Goal: Use online tool/utility: Utilize a website feature to perform a specific function

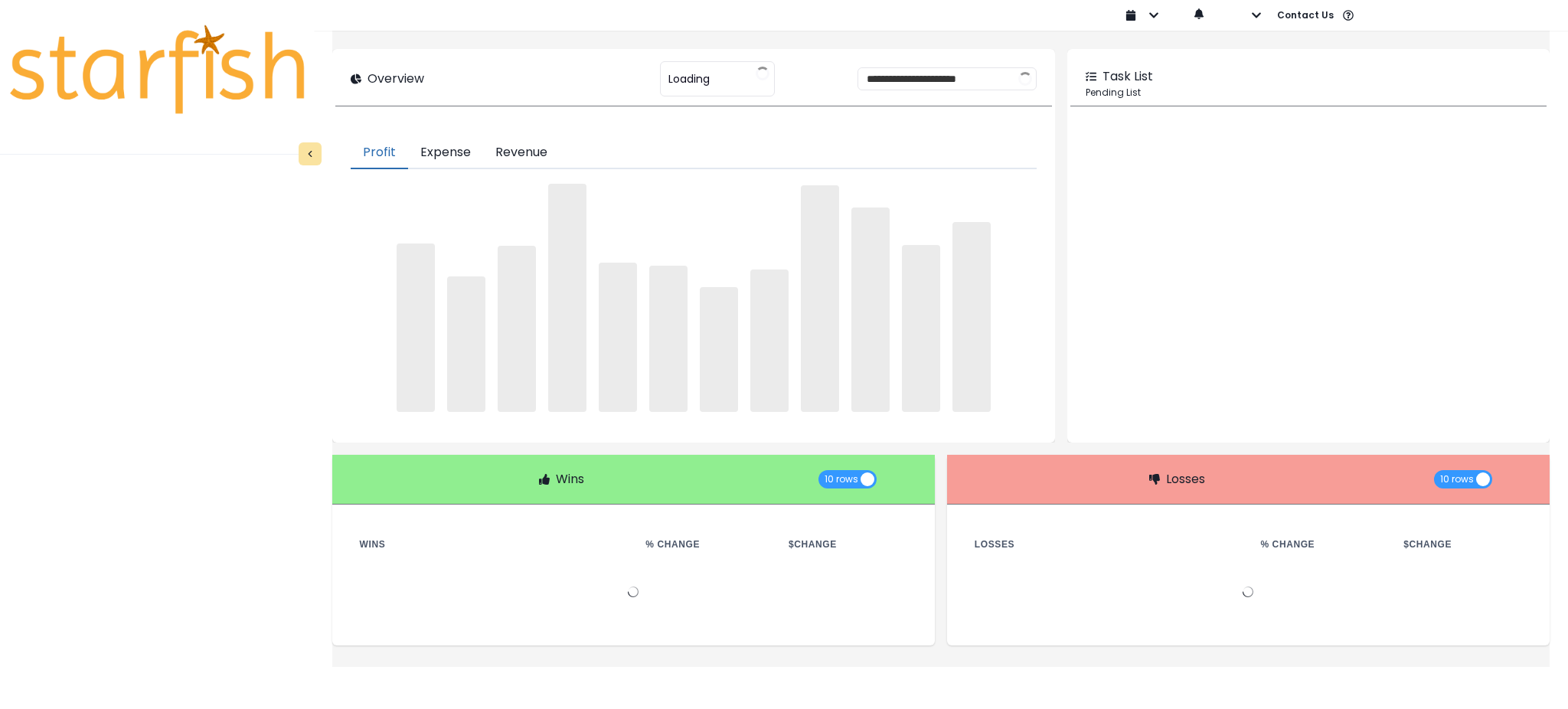
type input "********"
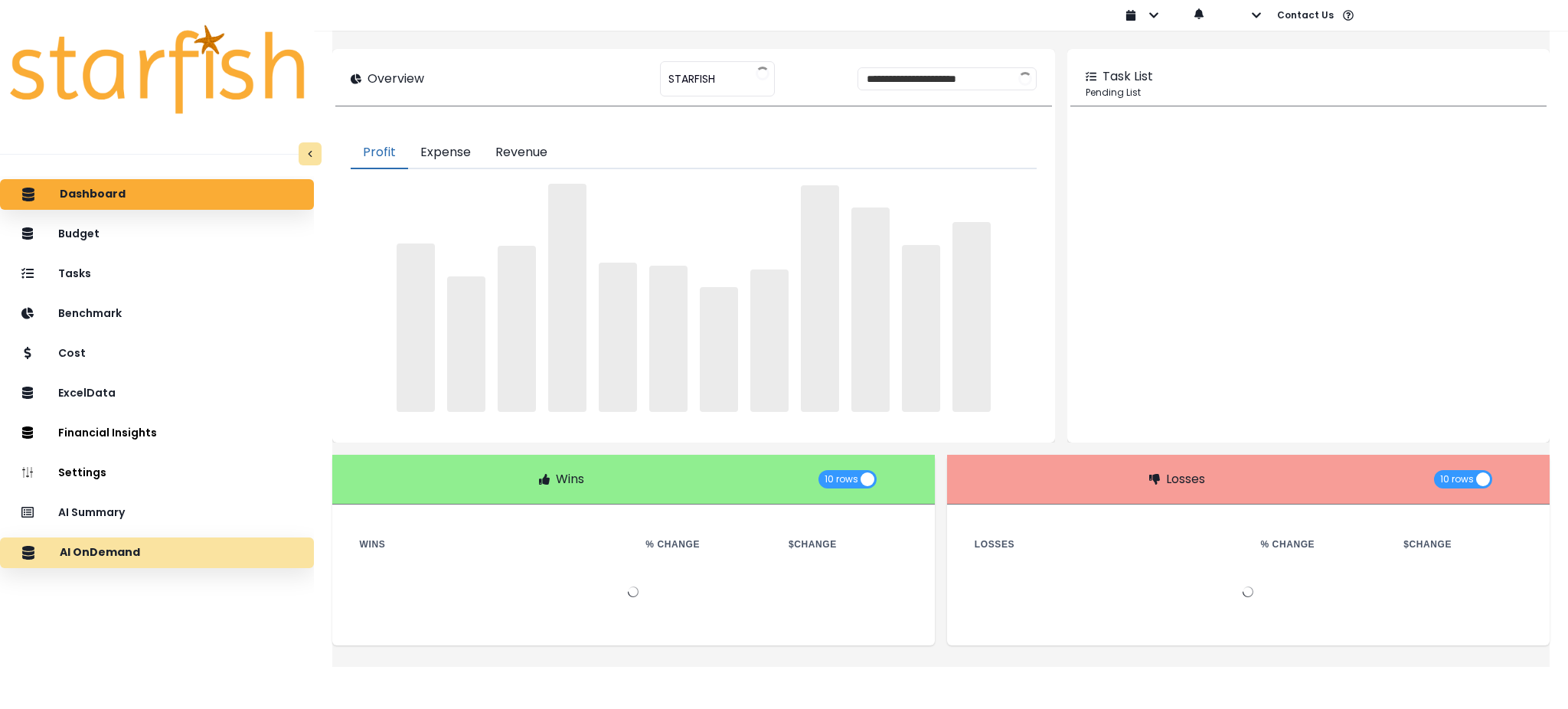
click at [108, 552] on p "AI OnDemand" at bounding box center [100, 552] width 81 height 14
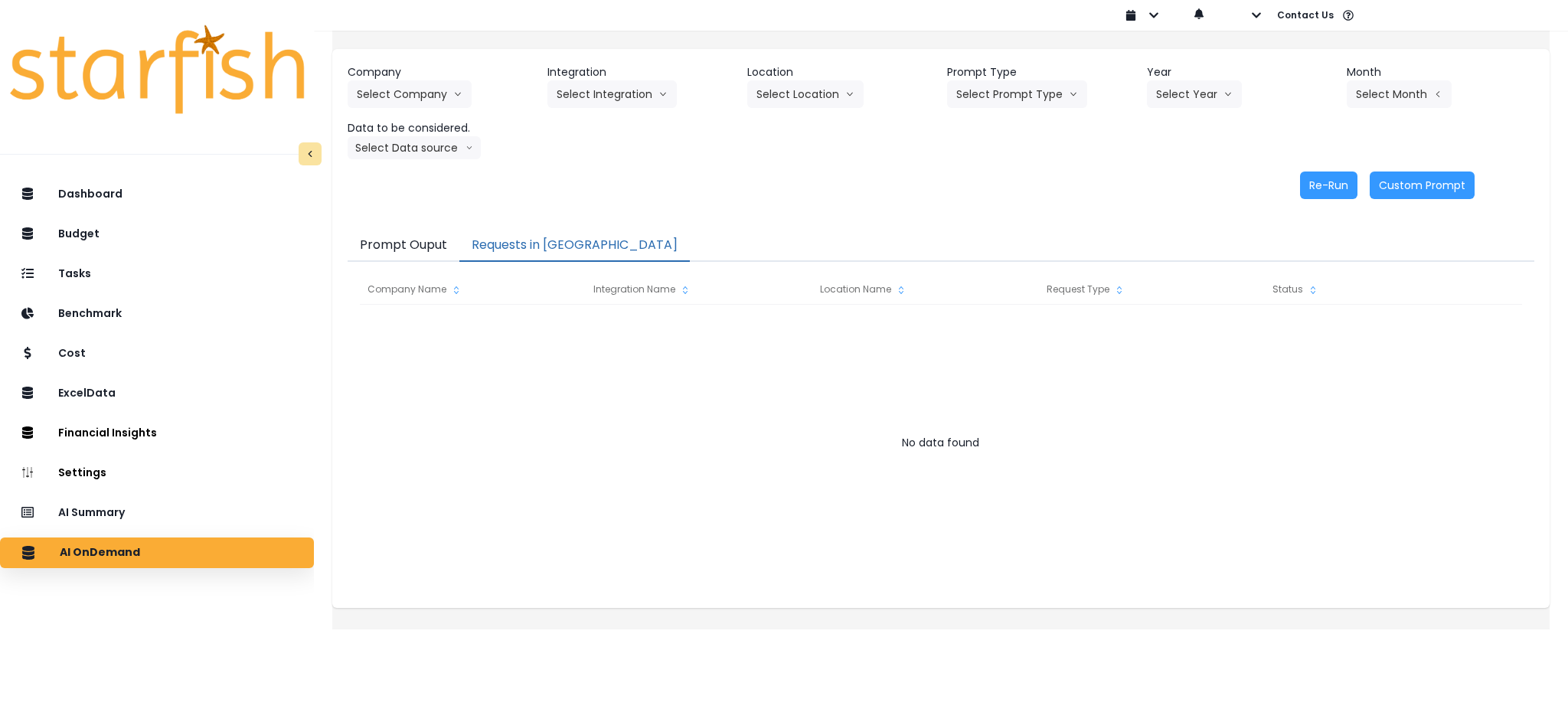
click at [572, 254] on button "Requests in [GEOGRAPHIC_DATA]" at bounding box center [574, 246] width 231 height 32
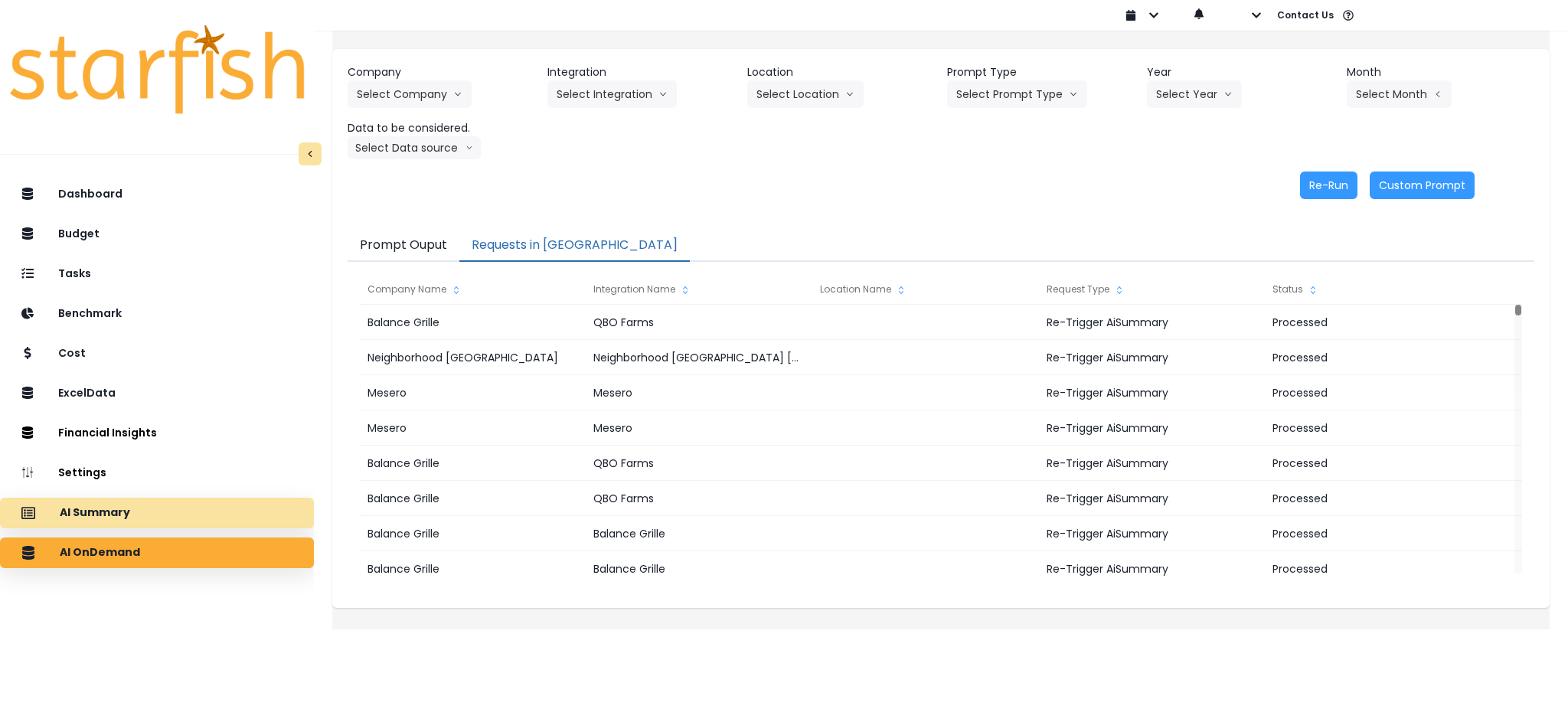
click at [65, 513] on div "AI Summary" at bounding box center [157, 513] width 289 height 32
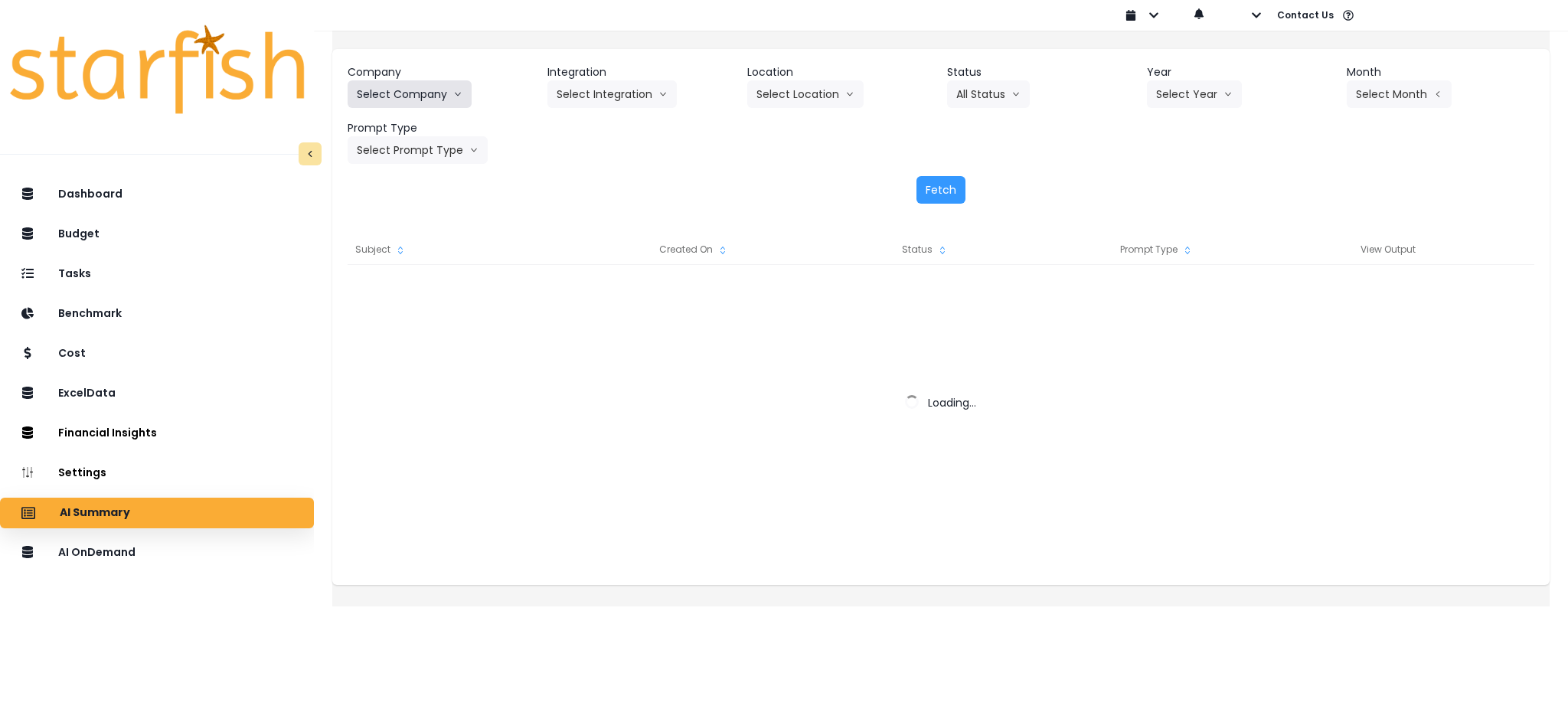
click at [446, 97] on button "Select Company" at bounding box center [409, 94] width 124 height 28
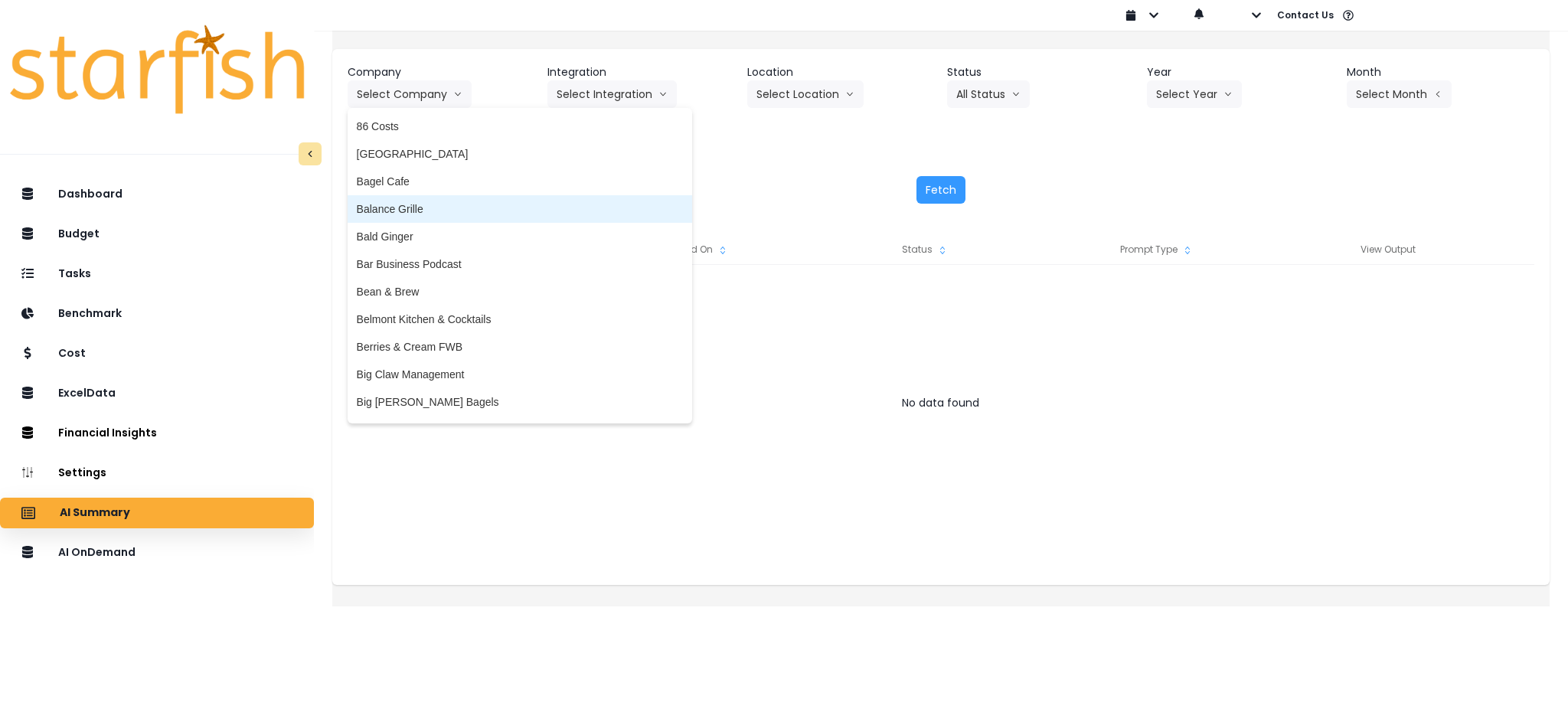
click at [435, 212] on span "Balance Grille" at bounding box center [520, 209] width 327 height 15
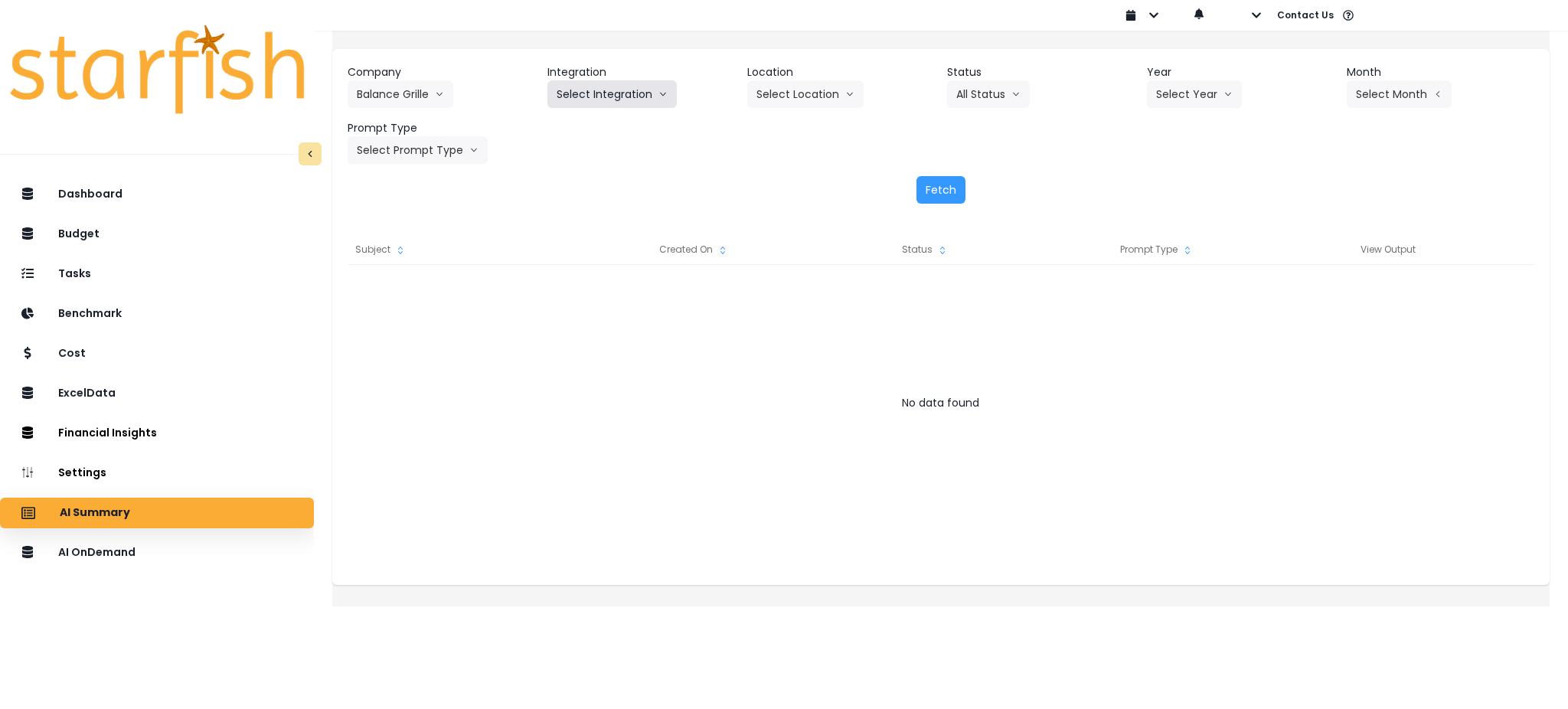
click at [646, 101] on button "Select Integration" at bounding box center [612, 94] width 129 height 28
click at [595, 146] on span "QBO Farms" at bounding box center [589, 154] width 66 height 15
click at [1206, 94] on button "Select Year" at bounding box center [1194, 94] width 95 height 28
click at [1168, 182] on span "2025" at bounding box center [1167, 181] width 24 height 15
click at [1385, 99] on button "Select Month" at bounding box center [1399, 94] width 105 height 28
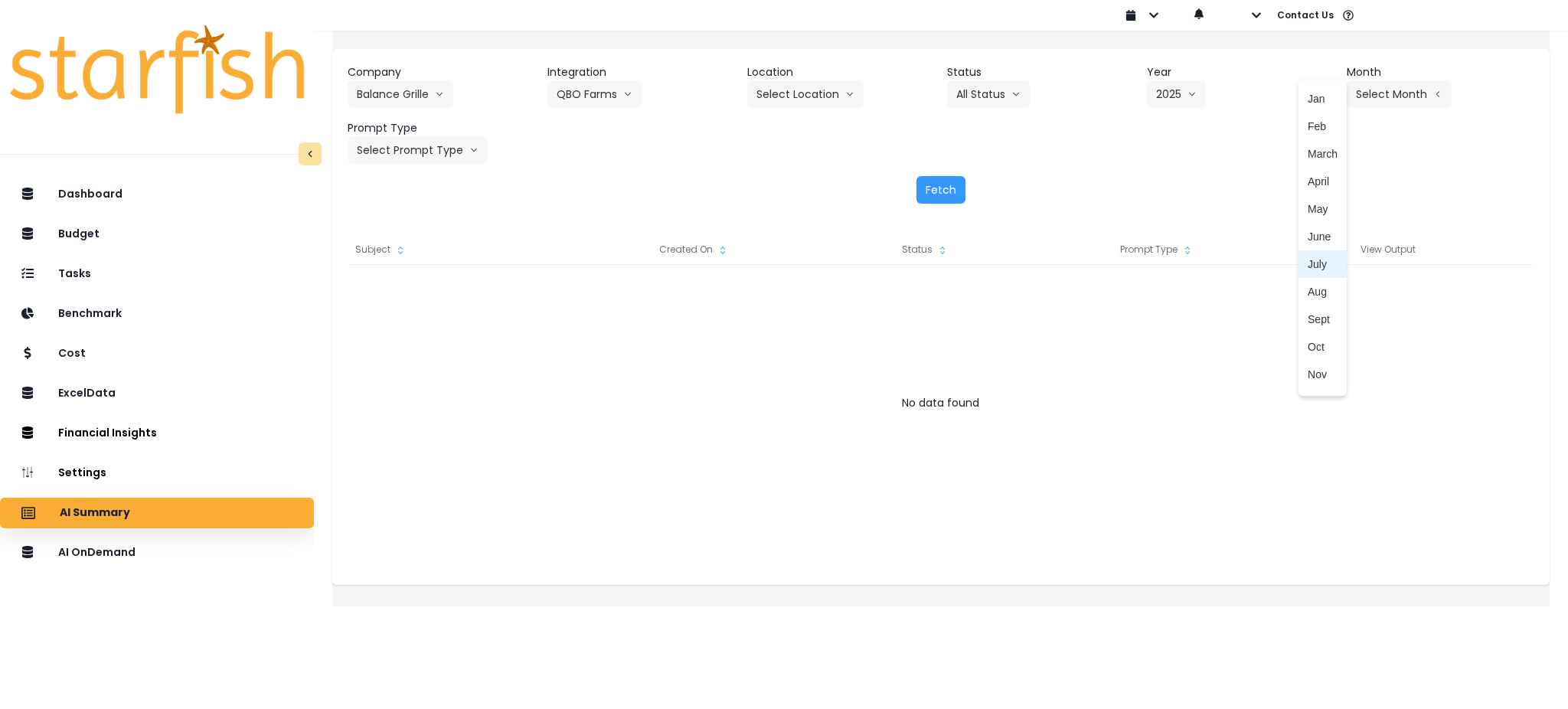
click at [1318, 272] on li "July" at bounding box center [1322, 264] width 48 height 28
click at [438, 153] on button "Select Prompt Type" at bounding box center [418, 150] width 140 height 28
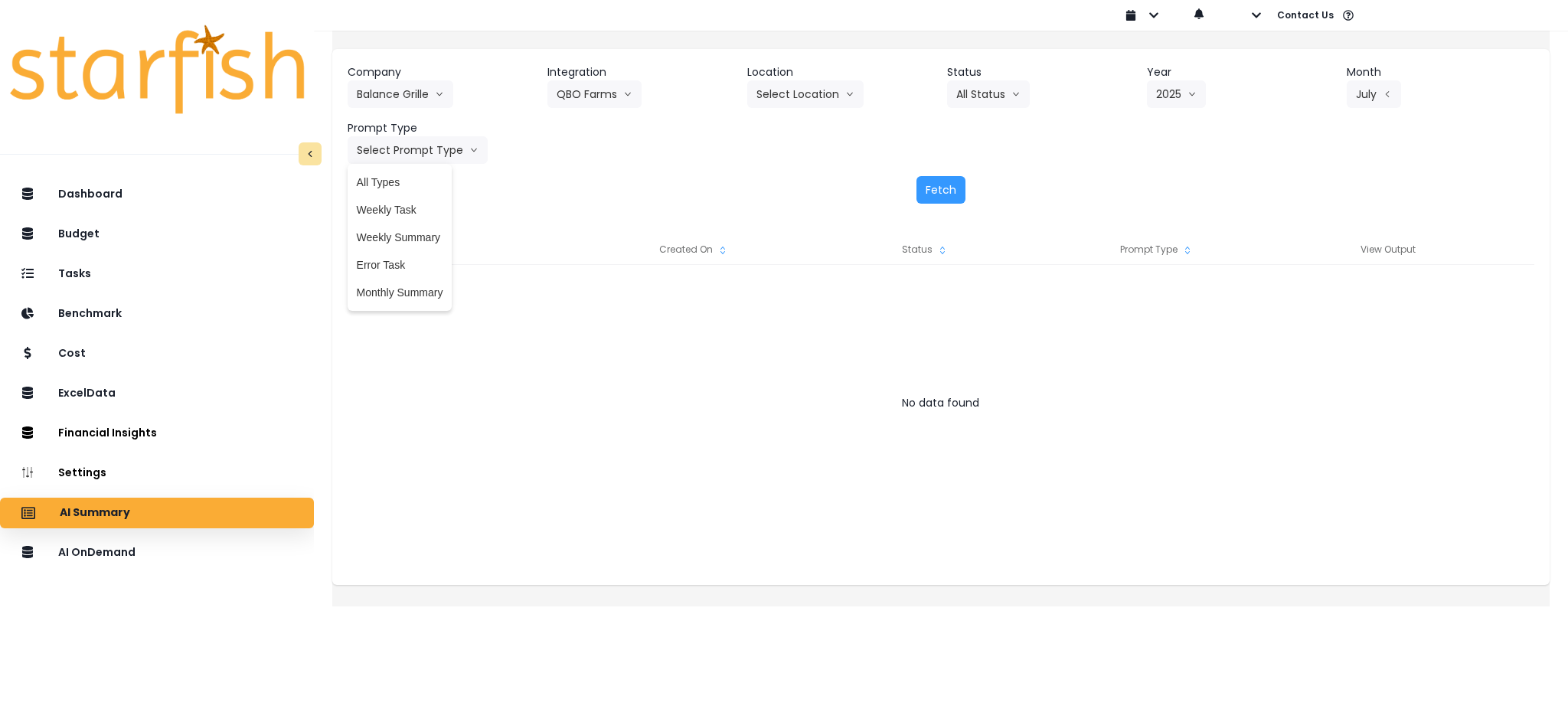
click at [430, 295] on span "Monthly Summary" at bounding box center [400, 292] width 86 height 15
click at [921, 192] on button "Fetch" at bounding box center [942, 190] width 49 height 28
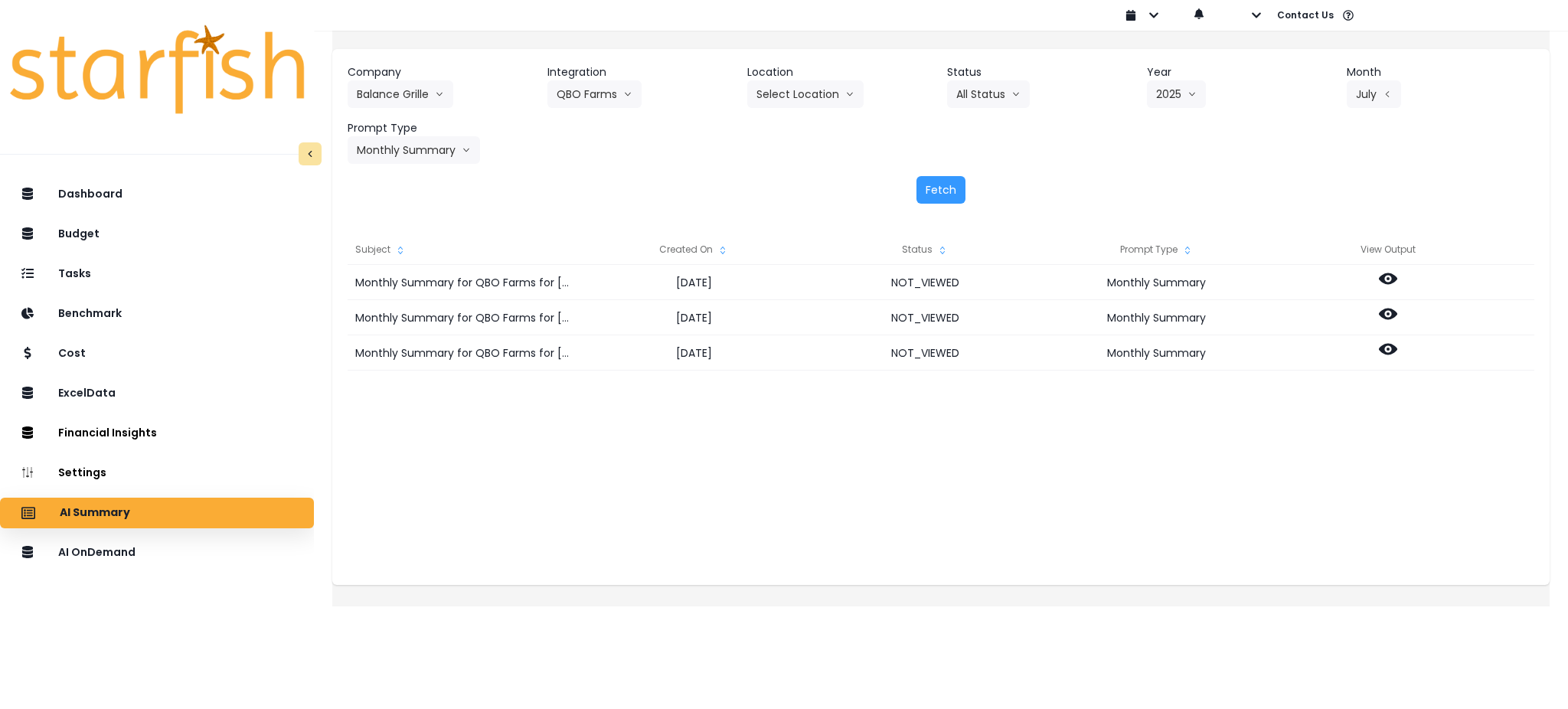
drag, startPoint x: 725, startPoint y: 439, endPoint x: 773, endPoint y: 426, distance: 49.7
click at [725, 440] on div "Monthly Summary for QBO Farms for [DATE] [DATE] NOT_VIEWED Monthly Summary Mont…" at bounding box center [941, 418] width 1186 height 307
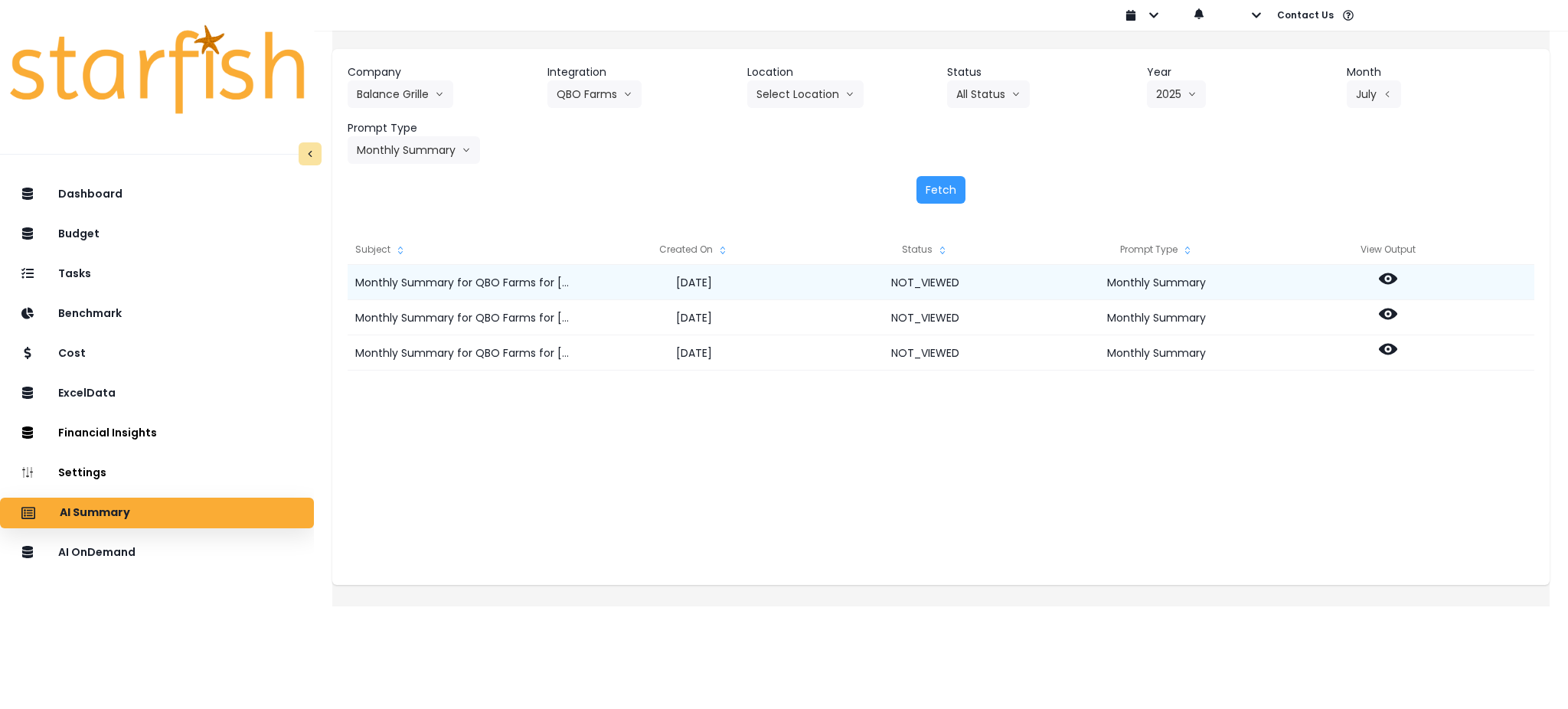
click at [1412, 278] on div at bounding box center [1389, 282] width 232 height 35
click at [1390, 279] on circle at bounding box center [1388, 278] width 3 height 3
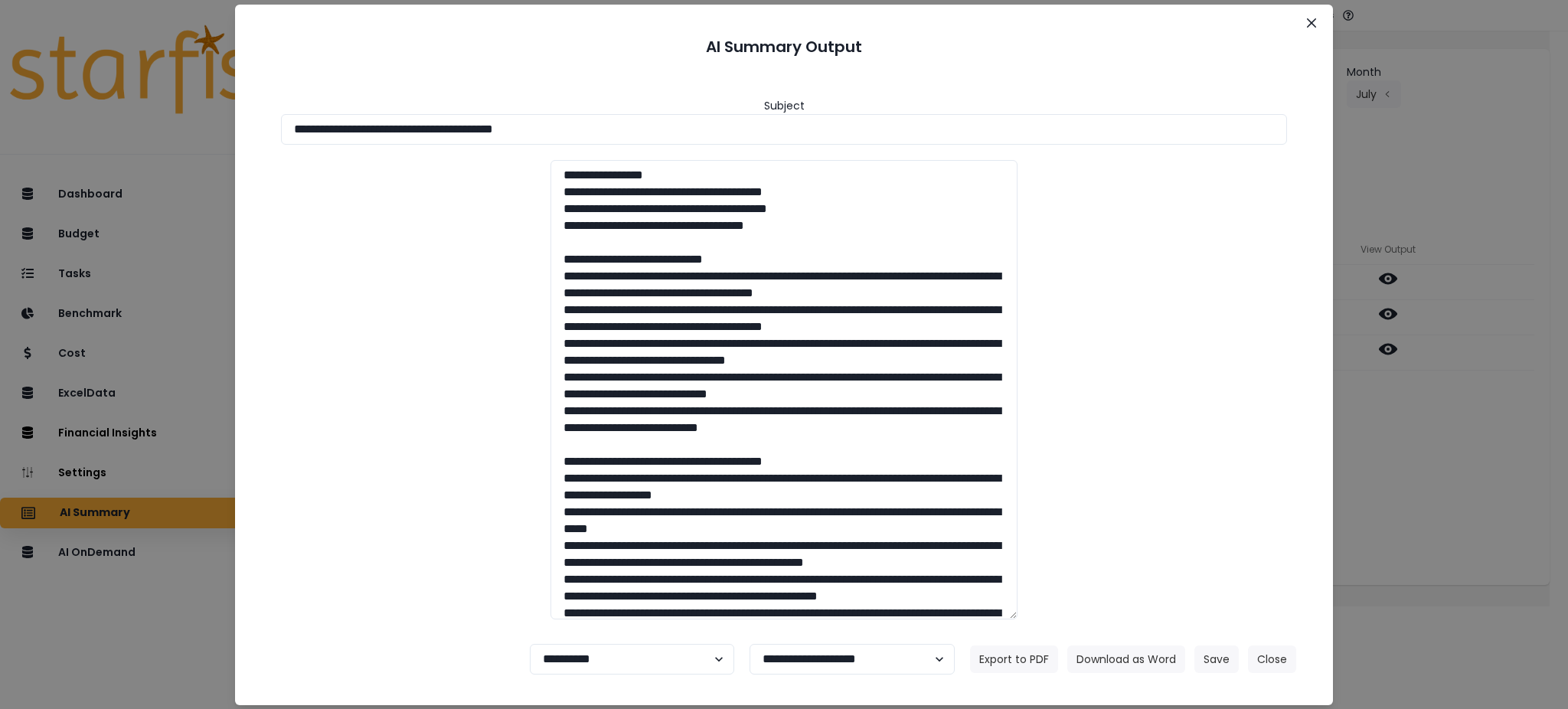
click at [350, 392] on div at bounding box center [784, 390] width 1036 height 459
click at [1390, 490] on div "**********" at bounding box center [784, 354] width 1568 height 709
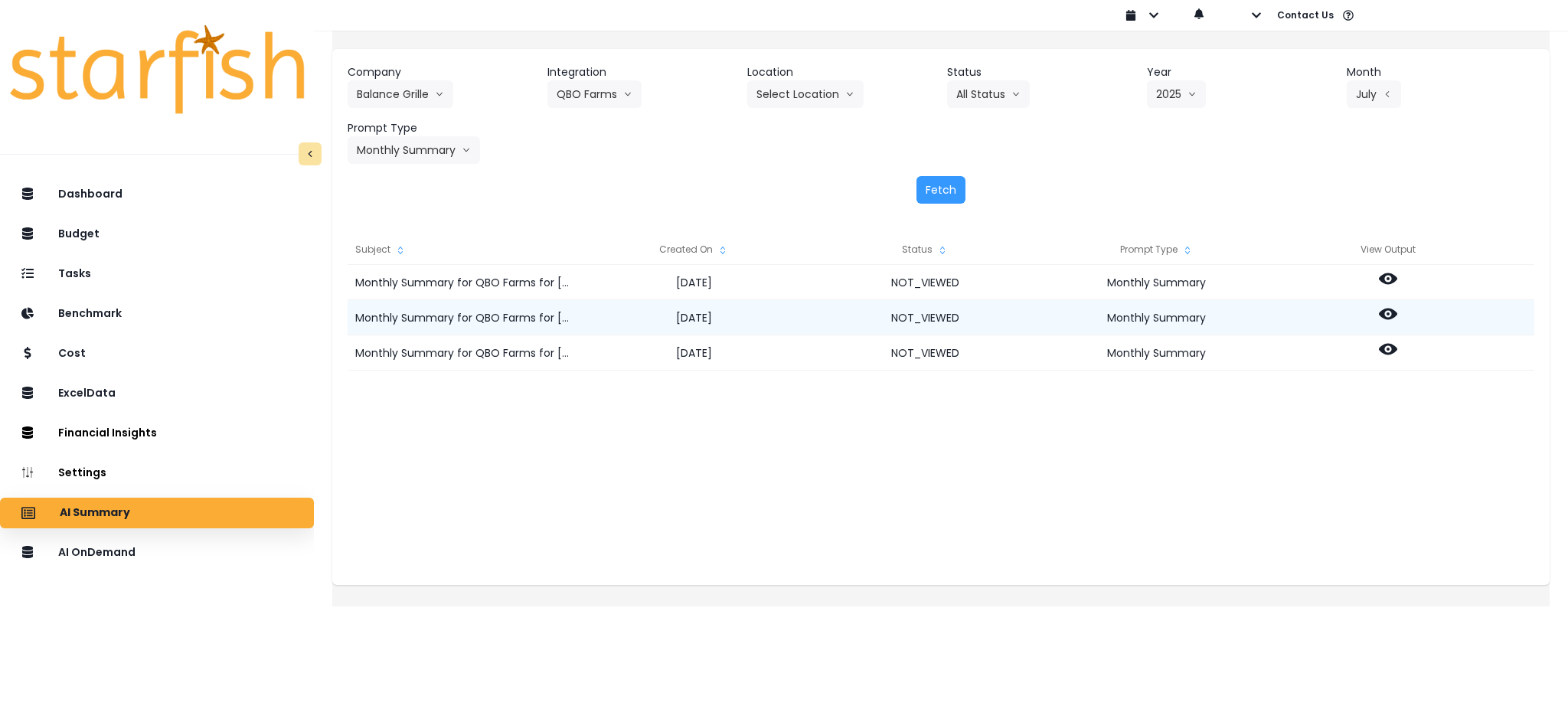
click at [1397, 311] on icon at bounding box center [1388, 313] width 18 height 18
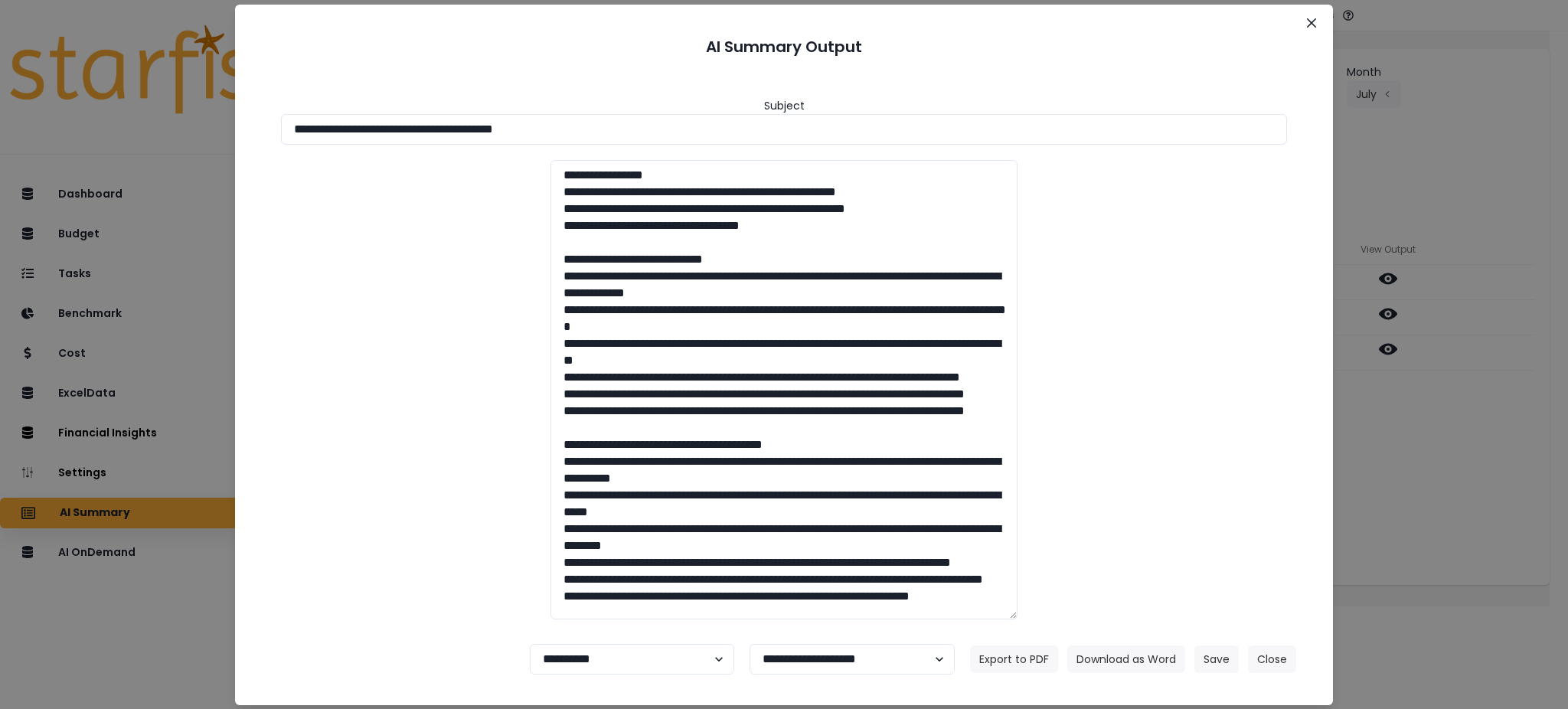
click at [436, 331] on div at bounding box center [784, 390] width 1036 height 459
click at [182, 648] on div "**********" at bounding box center [784, 354] width 1568 height 709
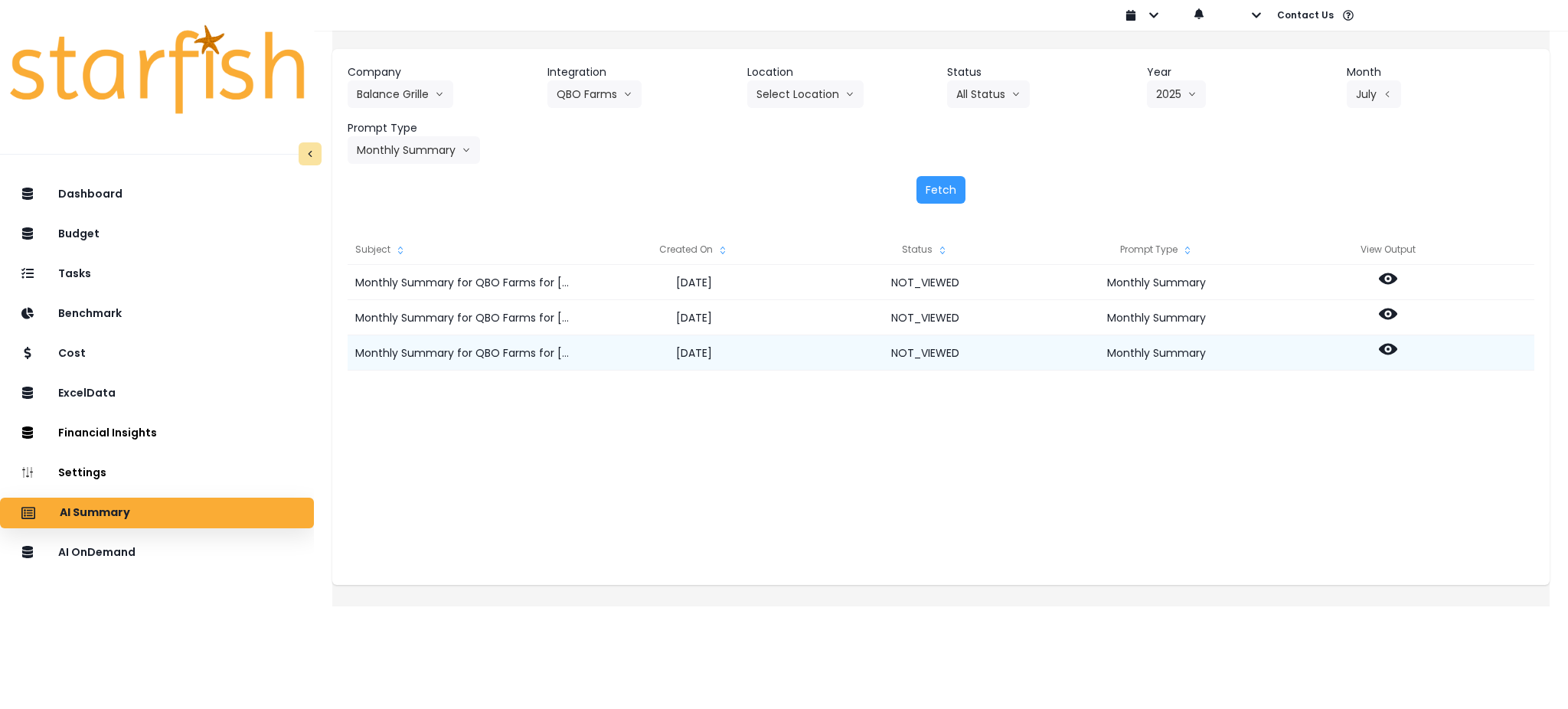
click at [1397, 343] on icon at bounding box center [1388, 348] width 18 height 18
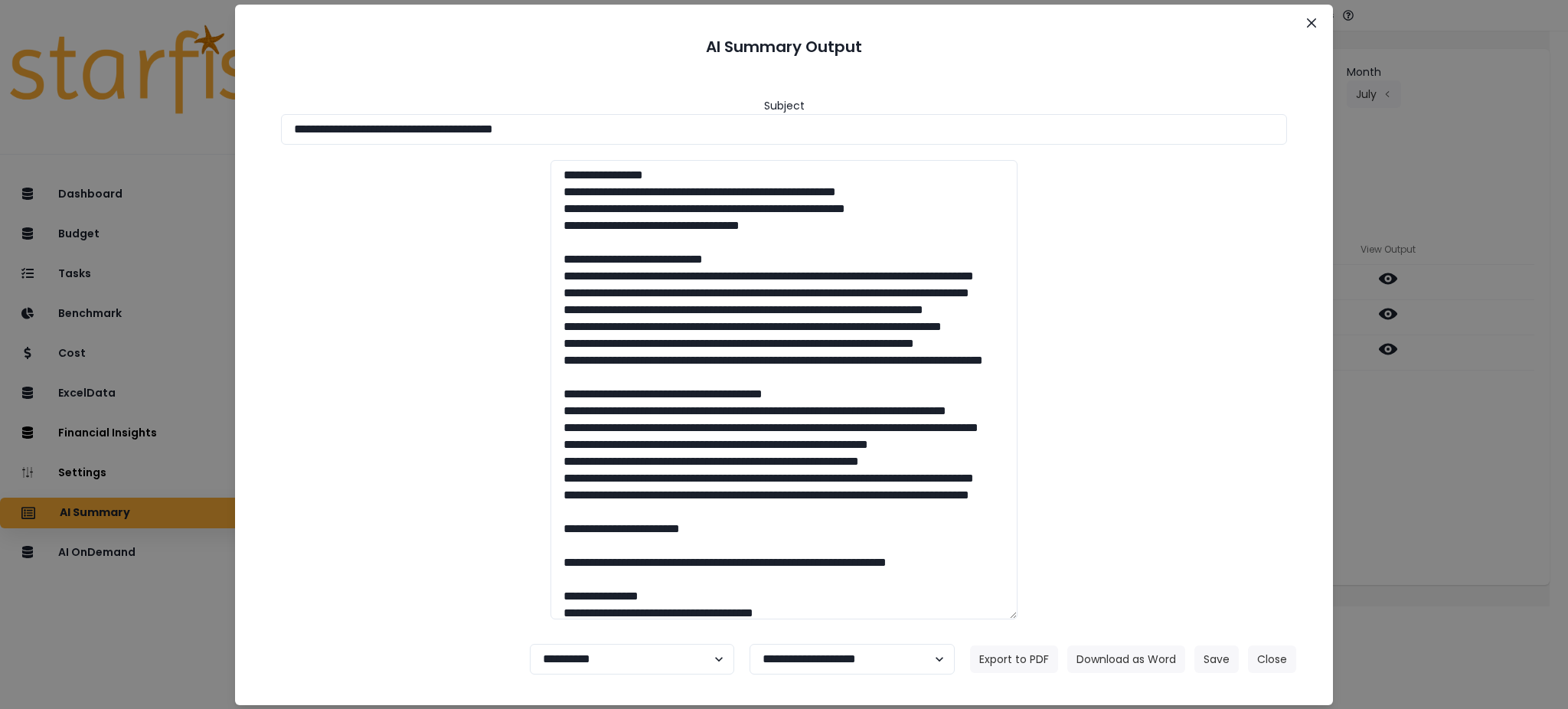
click at [438, 347] on div at bounding box center [784, 390] width 1036 height 459
click at [350, 490] on div at bounding box center [784, 390] width 1036 height 459
click at [1124, 668] on button "Download as Word" at bounding box center [1127, 659] width 118 height 28
